Goal: Information Seeking & Learning: Learn about a topic

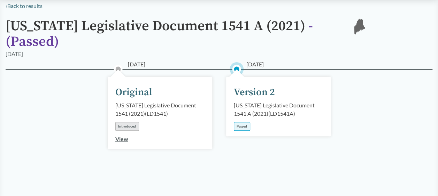
scroll to position [70, 0]
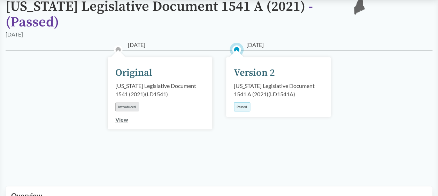
click at [259, 66] on div "Version 2" at bounding box center [254, 73] width 41 height 15
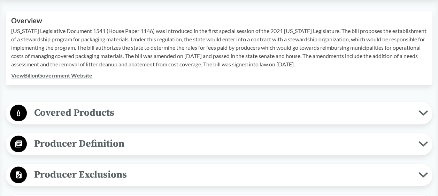
scroll to position [279, 0]
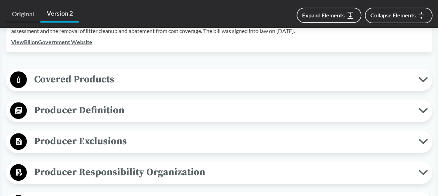
click at [87, 103] on span "Producer Definition" at bounding box center [222, 111] width 391 height 16
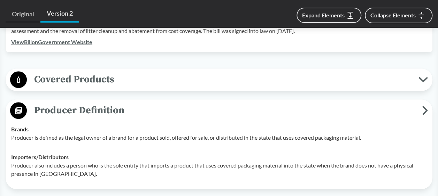
click at [86, 103] on span "Producer Definition" at bounding box center [224, 111] width 395 height 16
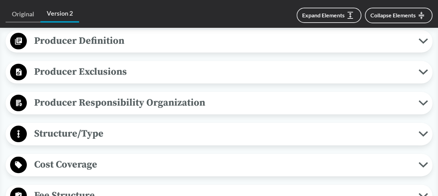
scroll to position [313, 0]
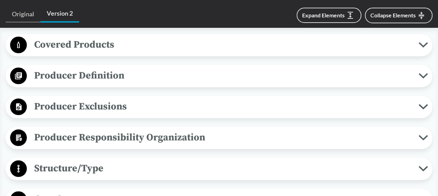
click at [91, 104] on span "Producer Exclusions" at bounding box center [222, 107] width 391 height 16
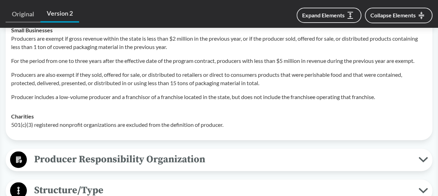
scroll to position [418, 0]
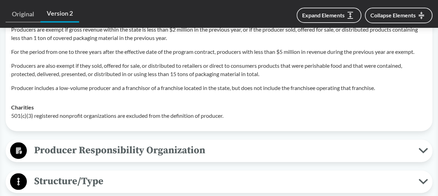
click at [119, 144] on span "Producer Responsibility Organization" at bounding box center [222, 151] width 391 height 16
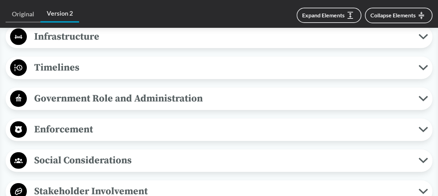
scroll to position [766, 0]
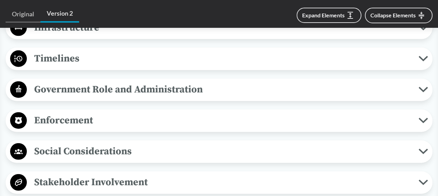
click at [85, 120] on div "Enforcement Reporting Requirements The stewardship organization must submit an …" at bounding box center [219, 121] width 427 height 23
click at [86, 113] on span "Enforcement" at bounding box center [222, 121] width 391 height 16
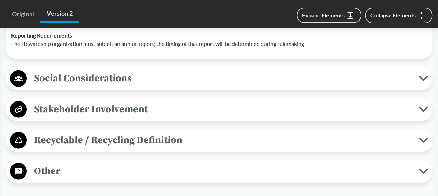
scroll to position [871, 0]
click at [111, 75] on button "Social Considerations" at bounding box center [219, 79] width 422 height 18
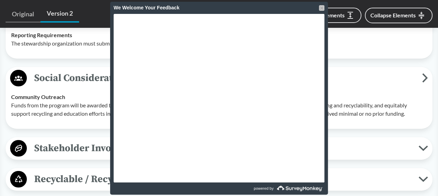
click at [322, 6] on div at bounding box center [322, 8] width 6 height 6
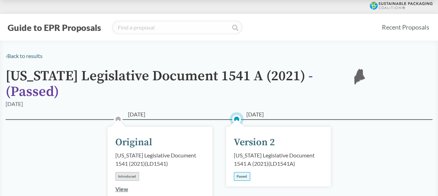
scroll to position [35, 0]
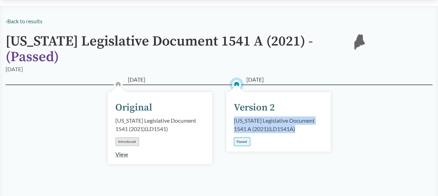
drag, startPoint x: 278, startPoint y: 120, endPoint x: 231, endPoint y: 109, distance: 48.7
click at [231, 109] on div "06/14/2021 Version 2 Maine Legislative Document 1541 A (2021) ( LD1541A ) Passed" at bounding box center [278, 122] width 104 height 60
copy div "Maine Legislative Document 1541 A (2021) ( LD1541A )"
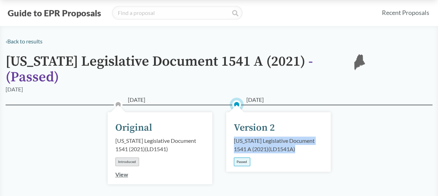
scroll to position [0, 0]
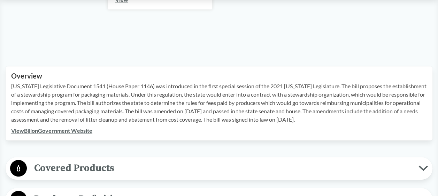
scroll to position [192, 0]
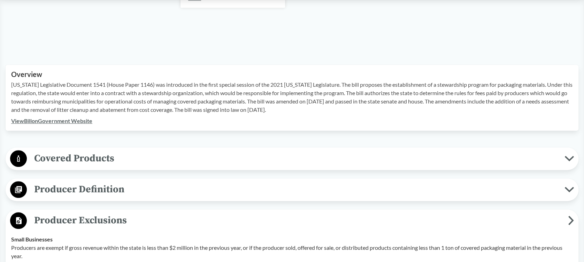
drag, startPoint x: 403, startPoint y: 1, endPoint x: 243, endPoint y: 127, distance: 202.8
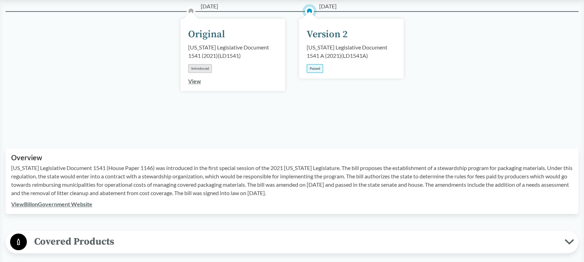
scroll to position [52, 0]
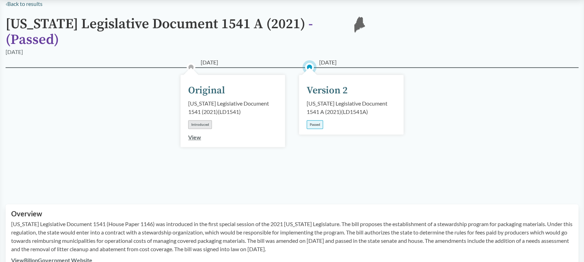
click at [75, 196] on link "View Bill on Government Website" at bounding box center [51, 260] width 81 height 7
click at [351, 102] on div "Maine Legislative Document 1541 A (2021) ( LD1541A )" at bounding box center [350, 107] width 89 height 17
click at [349, 102] on div "Maine Legislative Document 1541 A (2021) ( LD1541A )" at bounding box center [350, 107] width 89 height 17
drag, startPoint x: 325, startPoint y: 104, endPoint x: 347, endPoint y: 102, distance: 22.0
click at [347, 102] on div "Maine Legislative Document 1541 A (2021) ( LD1541A )" at bounding box center [350, 107] width 89 height 17
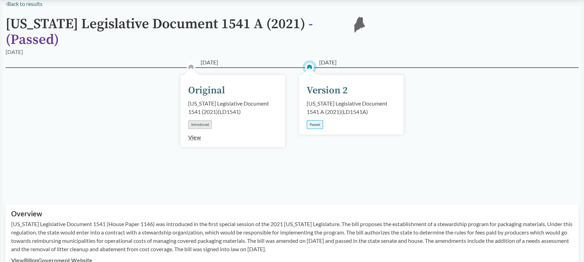
click at [349, 101] on div "Maine Legislative Document 1541 A (2021) ( LD1541A )" at bounding box center [350, 107] width 89 height 17
drag, startPoint x: 349, startPoint y: 100, endPoint x: 326, endPoint y: 103, distance: 23.2
click at [326, 103] on div "Maine Legislative Document 1541 A (2021) ( LD1541A )" at bounding box center [350, 107] width 89 height 17
copy div "LD1541A"
click at [437, 125] on div "04/22/2021 Original Maine Legislative Document 1541 (2021) ( LD1541 ) Introduce…" at bounding box center [292, 127] width 573 height 120
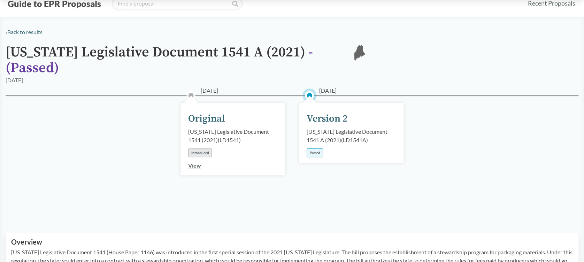
scroll to position [0, 0]
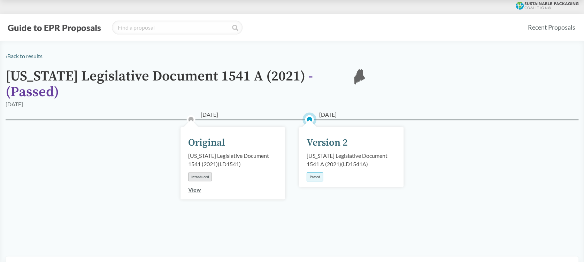
click at [75, 23] on button "Guide to EPR Proposals" at bounding box center [55, 27] width 98 height 11
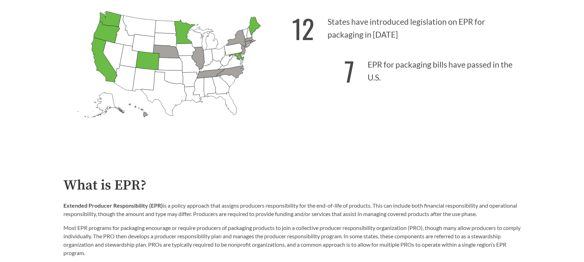
scroll to position [139, 0]
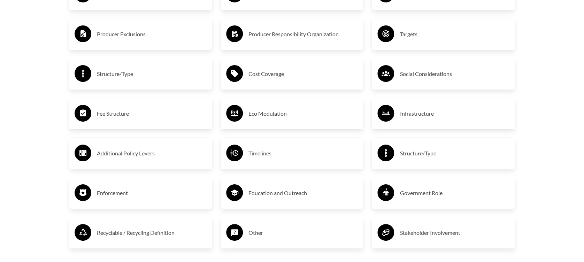
scroll to position [1254, 0]
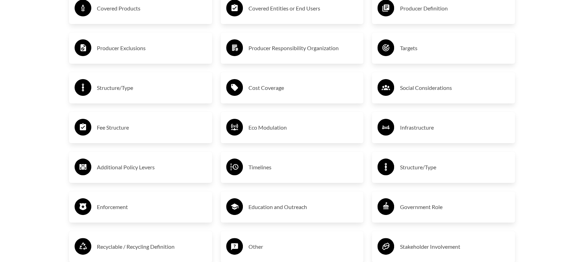
click at [279, 212] on h3 "Education and Outreach" at bounding box center [303, 206] width 110 height 11
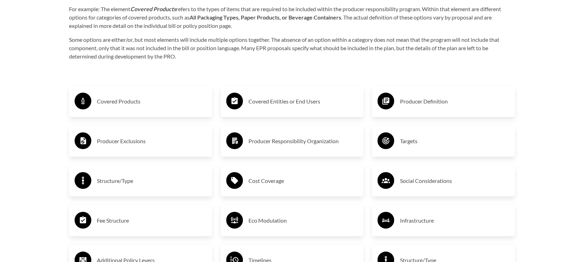
scroll to position [928, 0]
